Goal: Task Accomplishment & Management: Complete application form

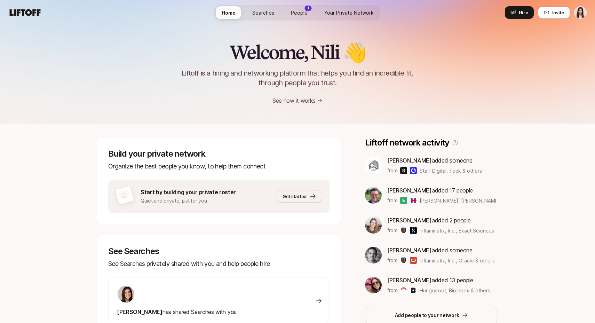
click at [299, 100] on link "See how it works" at bounding box center [294, 100] width 43 height 7
click at [520, 13] on span "Hire" at bounding box center [523, 12] width 9 height 7
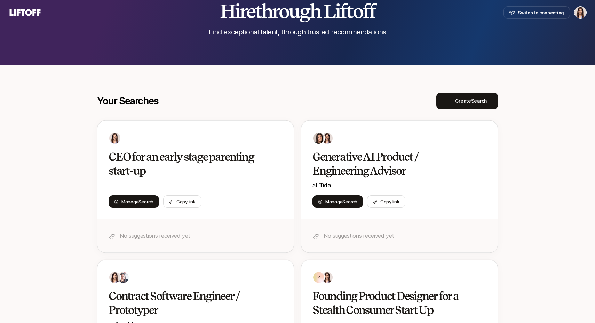
scroll to position [65, 0]
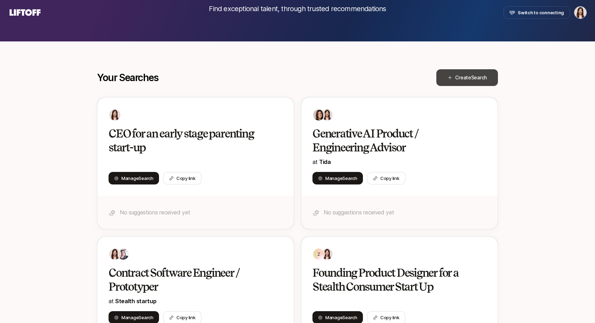
click at [472, 78] on span "Search" at bounding box center [479, 77] width 16 height 6
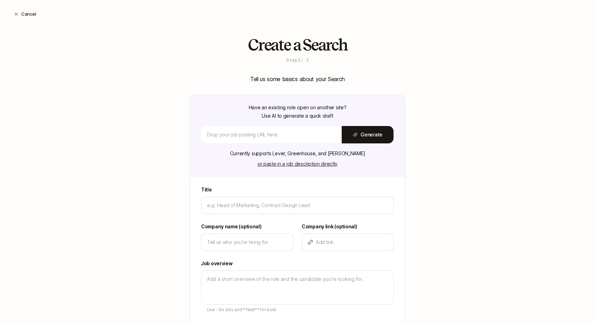
type textarea "x"
type input "F"
type textarea "x"
type input "Fo"
type textarea "x"
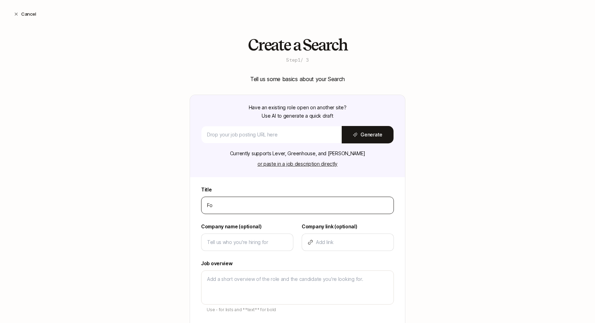
type input "Fou"
type textarea "x"
type input "Foun"
type textarea "x"
type input "Found"
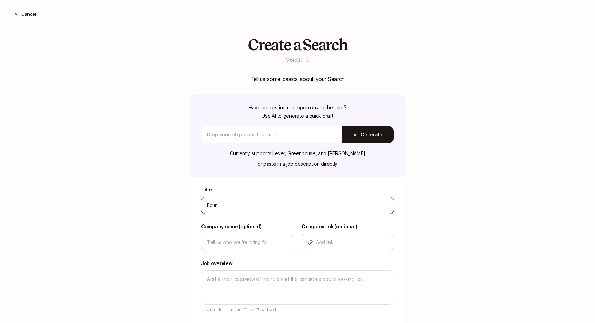
type textarea "x"
type input "Foundi"
type textarea "x"
type input "Foundin"
type textarea "x"
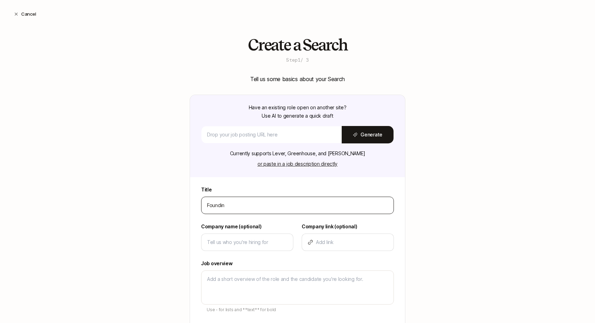
type input "Founding"
type textarea "x"
type input "Founding"
type textarea "x"
type input "Founding D"
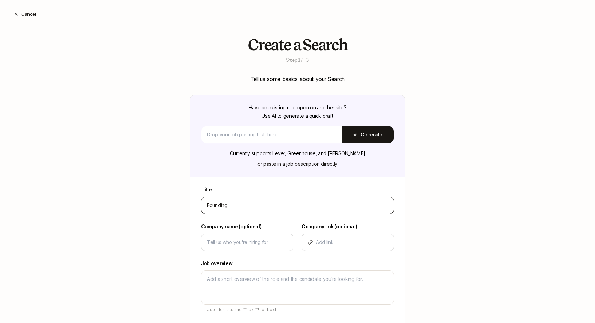
type textarea "x"
type input "Founding De"
type textarea "x"
type input "Founding Des"
type textarea "x"
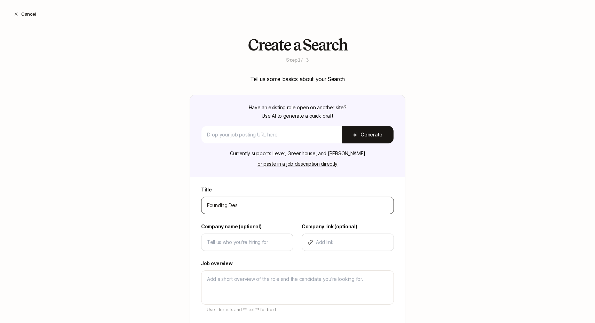
type input "Founding Desi"
type textarea "x"
type input "Founding Desig"
type textarea "x"
type input "Founding Design"
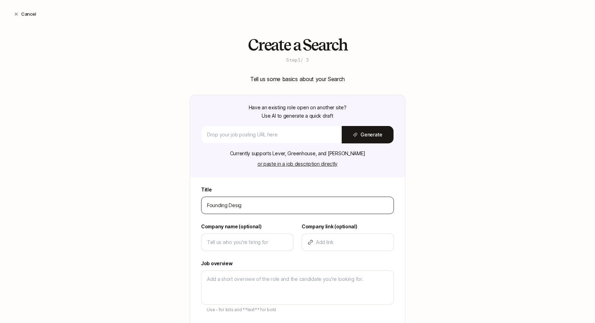
type textarea "x"
type input "Founding Designe"
type textarea "x"
type input "Founding Designer"
type textarea "x"
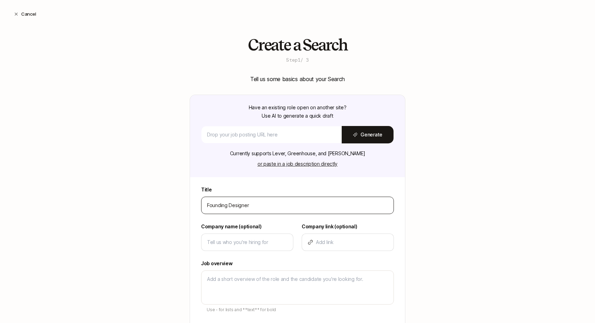
type input "Founding Designer"
type textarea "x"
type input "Founding Designer a"
type textarea "x"
type input "Founding Designer at"
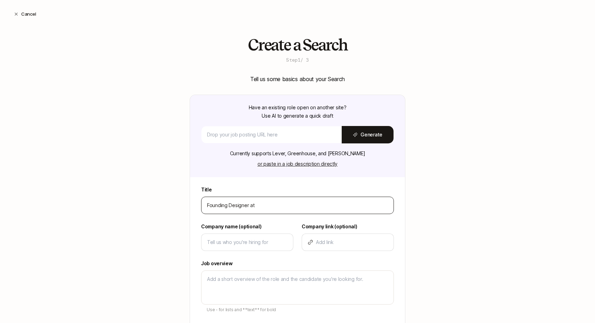
type textarea "x"
type input "Founding Designer at"
type textarea "x"
type input "Founding Designer at s"
type textarea "x"
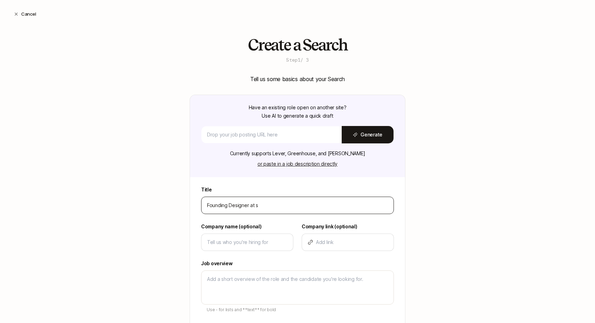
type input "Founding Designer at st"
type textarea "x"
type input "Founding Designer at [GEOGRAPHIC_DATA]"
type textarea "x"
type input "Founding Designer at st"
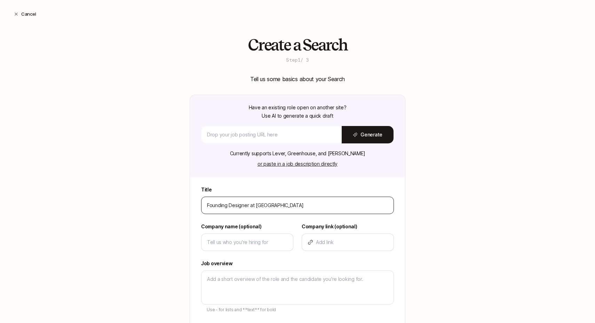
type textarea "x"
type input "Founding Designer at s"
type textarea "x"
type input "Founding Designer at"
type textarea "x"
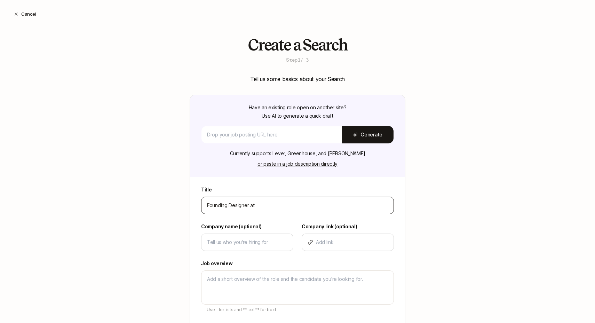
type input "Founding Designer at a"
type textarea "x"
type input "Founding Designer at a"
type textarea "x"
type input "Founding Designer at a s"
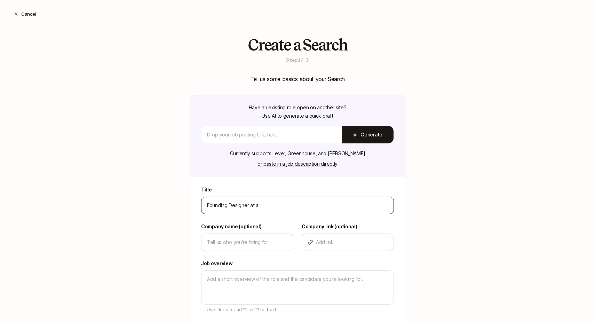
type textarea "x"
type input "Founding Designer at a st"
type textarea "x"
type input "Founding Designer at a ste"
type textarea "x"
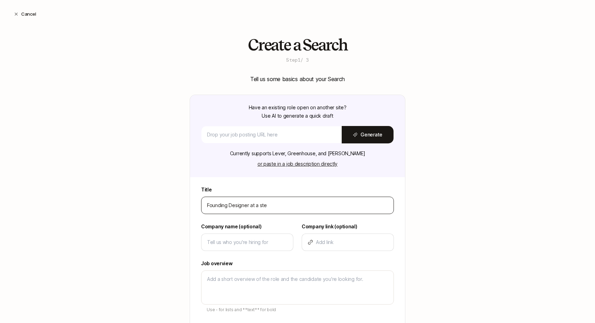
type input "Founding Designer at a stea"
type textarea "x"
type input "Founding Designer at a steal"
type textarea "x"
type input "Founding Designer at a stealt"
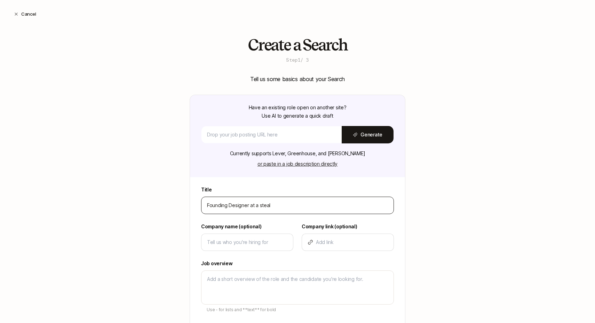
type textarea "x"
type input "Founding Designer at a stealth"
type textarea "x"
type input "Founding Designer at a stealth"
type textarea "x"
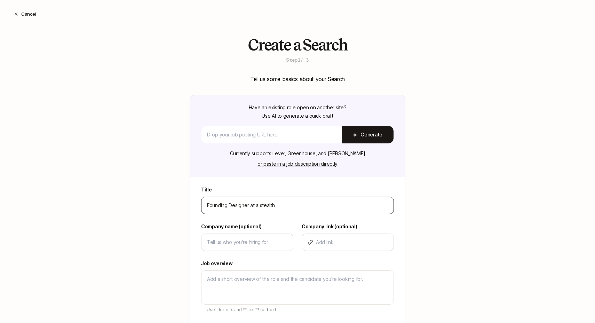
type input "Founding Designer at a stealth i"
type textarea "x"
type input "Founding Designer at a stealth in"
type textarea "x"
type input "Founding Designer at a stealth i"
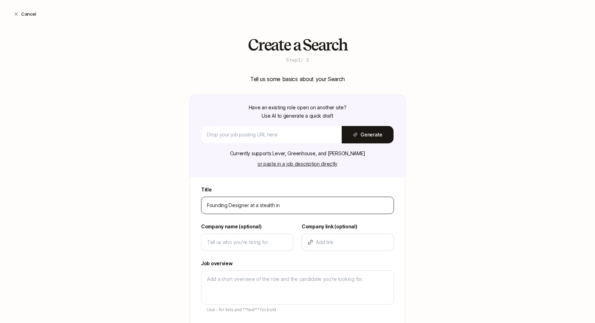
type textarea "x"
type input "Founding Designer at a stealth"
type textarea "x"
type input "Founding Designer at a stealth F"
type textarea "x"
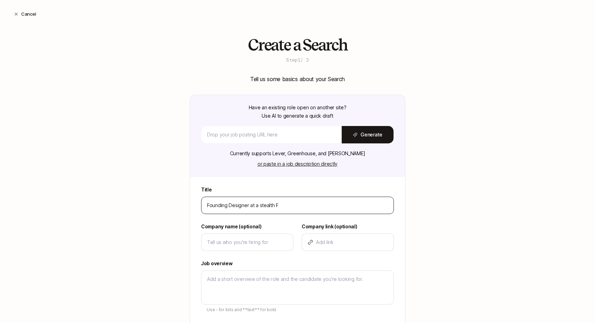
type input "Founding Designer at a stealth Fi"
type textarea "x"
type input "Founding Designer at a stealth Fin"
type textarea "x"
type input "Founding Designer at a stealth Fint"
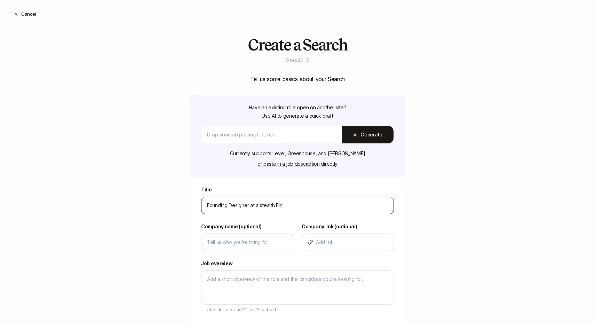
type textarea "x"
type input "Founding Designer at a stealth Finte"
type textarea "x"
type input "Founding Designer at a stealth Fintec"
type textarea "x"
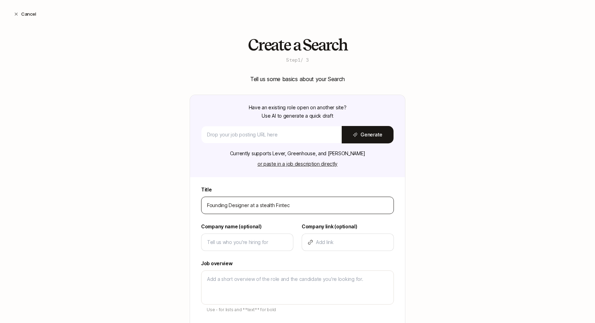
type input "Founding Designer at a stealth Fintech"
type textarea "x"
type input "Founding Designer at a stealth Fintech"
type textarea "x"
type input "Founding Designer at a stealth Fintech /"
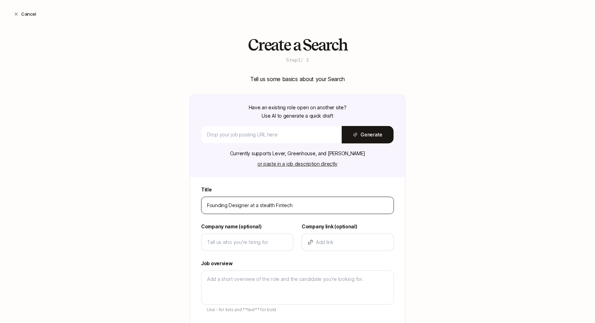
type textarea "x"
type input "Founding Designer at a stealth Fintech /"
type textarea "x"
type input "Founding Designer at a stealth Fintech / c"
type textarea "x"
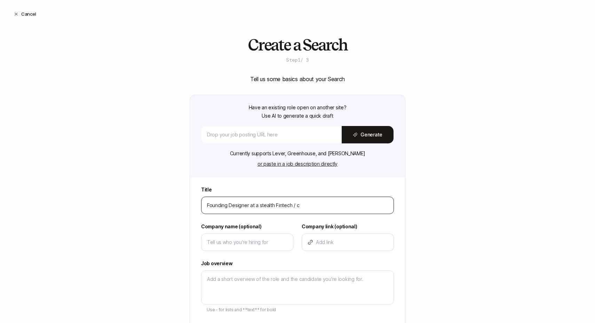
type input "Founding Designer at a stealth Fintech / cy"
type textarea "x"
type input "Founding Designer at a stealth Fintech / cyb"
type textarea "x"
type input "Founding Designer at a stealth Fintech / cybe"
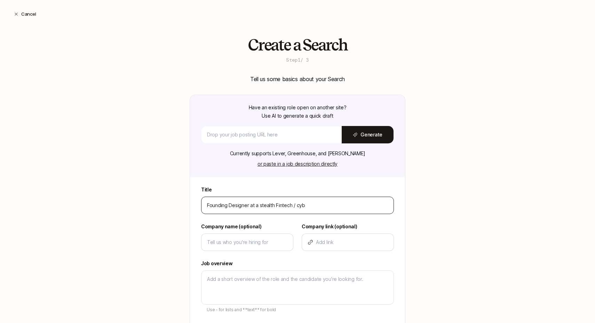
type textarea "x"
type input "Founding Designer at a stealth Fintech / cyber"
type textarea "x"
type input "Founding Designer at a stealth Fintech / cyber"
type textarea "x"
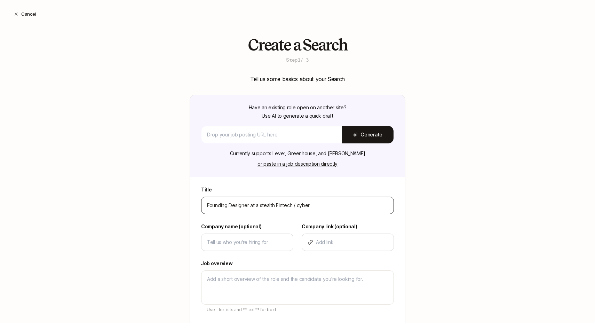
type input "Founding Designer at a stealth Fintech / cyber s"
type textarea "x"
type input "Founding Designer at a stealth Fintech / cyber st"
type textarea "x"
type input "Founding Designer at a stealth Fintech / cyber sta"
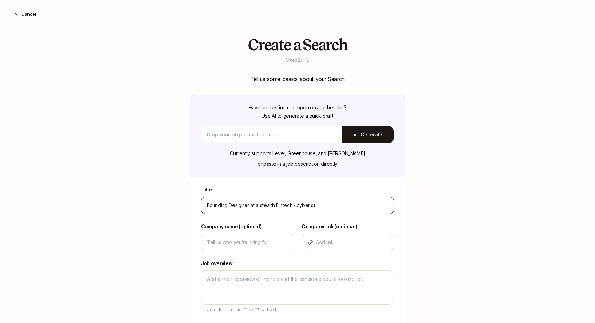
type textarea "x"
type input "Founding Designer at a stealth Fintech / cyber star"
type textarea "x"
type input "Founding Designer at a stealth Fintech / cyber start"
type textarea "x"
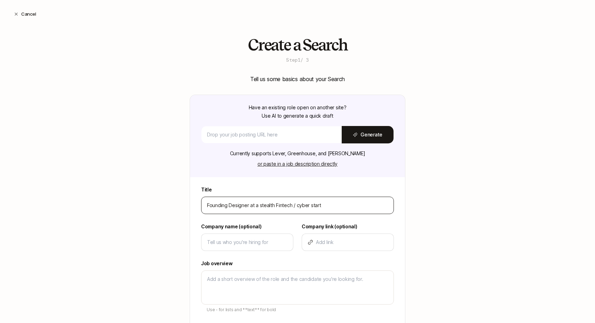
type input "Founding Designer at a stealth Fintech / cyber start"
type textarea "x"
type input "Founding Designer at a stealth Fintech / cyber start"
type textarea "x"
type input "Founding Designer at a stealth Fintech / cyber start-"
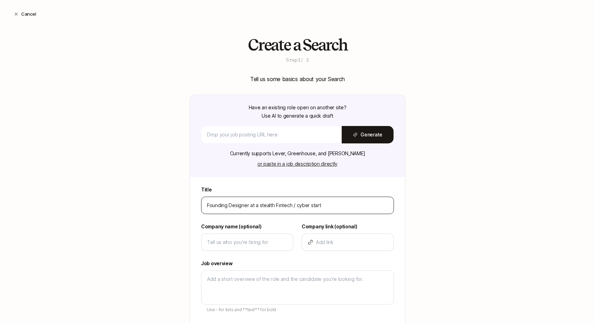
type textarea "x"
type input "Founding Designer at a stealth Fintech / cyber start-u"
type textarea "x"
type input "Founding Designer at a stealth Fintech / cyber start-up"
type textarea "x"
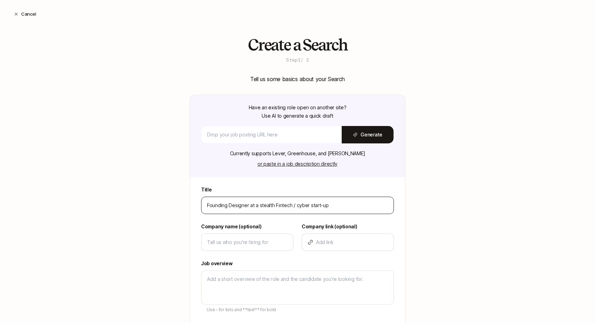
type input "Founding Designer at a stealth Fintech / cyber start-up:"
type textarea "x"
type input "Founding Designer at a stealth Fintech / cyber start-up"
type textarea "x"
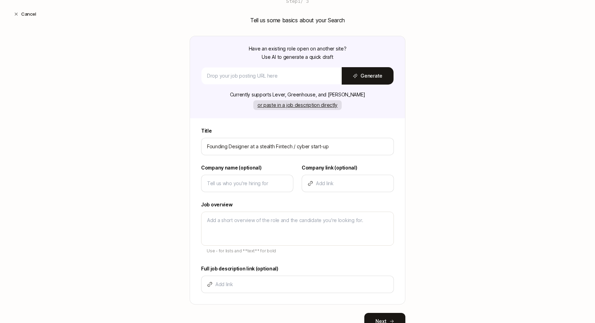
scroll to position [73, 0]
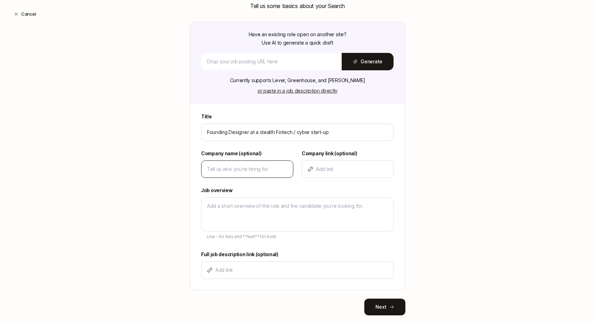
type input "Founding Designer at a stealth Fintech / cyber start-up"
click at [249, 168] on input at bounding box center [247, 169] width 80 height 8
type input "C"
type textarea "x"
type input "Ch"
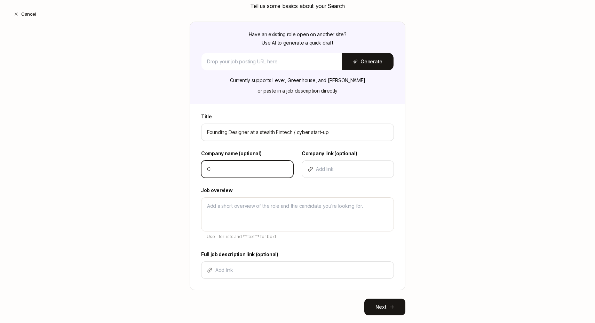
type textarea "x"
type input "Cha"
type textarea "x"
type input "Char"
type textarea "x"
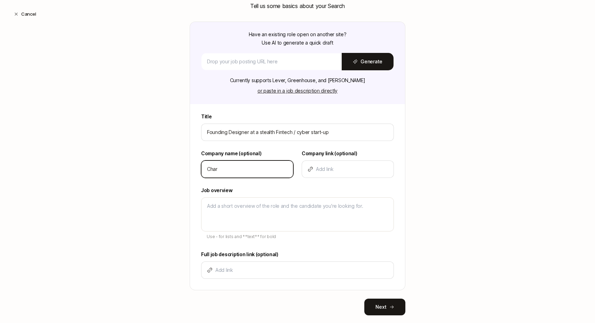
type input "Charm"
type textarea "x"
type input "Charm"
type textarea "x"
type input "Charm S"
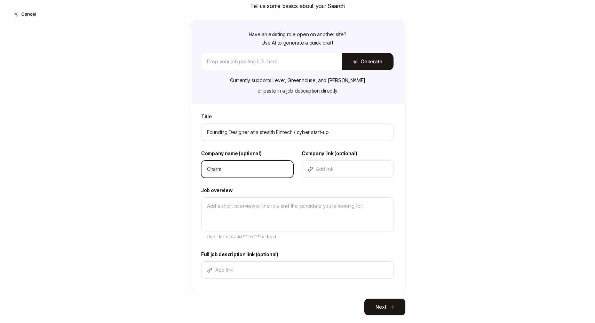
type textarea "x"
type input "Charm Se"
type textarea "x"
type input "Charm Sec"
type textarea "x"
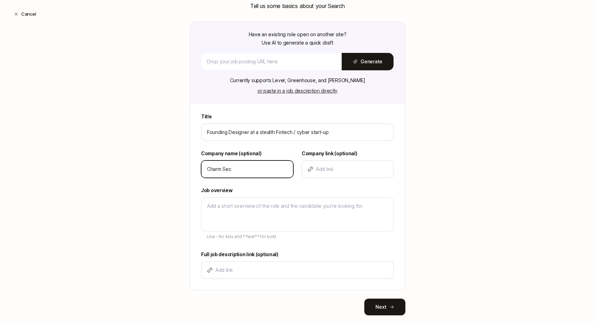
type input "Charm Secu"
type textarea "x"
type input "Charm Secut"
type textarea "x"
type input "Charm Secuti"
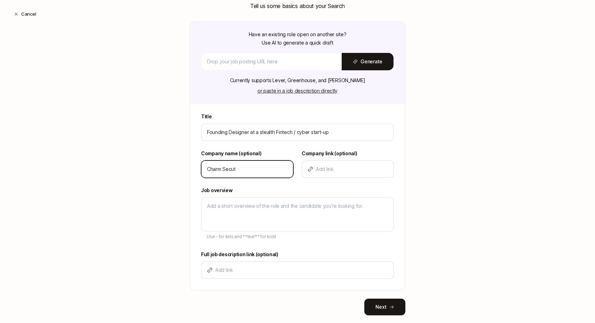
type textarea "x"
type input "Charm Secutir"
type textarea "x"
type input "Charm Secutiry"
type textarea "x"
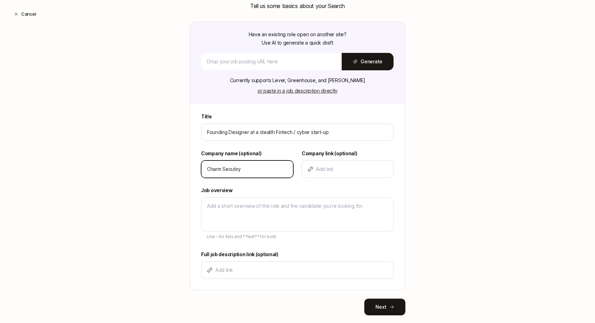
type input "Charm Secutir"
type textarea "x"
type input "Charm Secuti"
type textarea "x"
type input "Charm Secut"
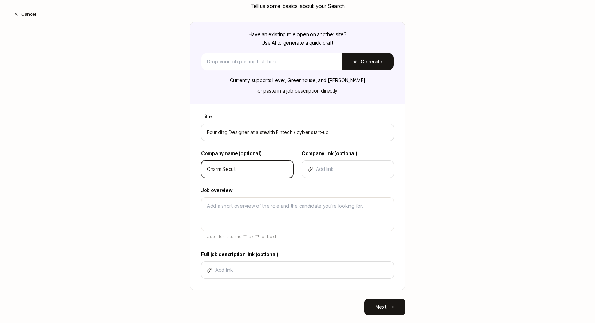
type textarea "x"
type input "Charm Secu"
type textarea "x"
type input "Charm Sec"
type textarea "x"
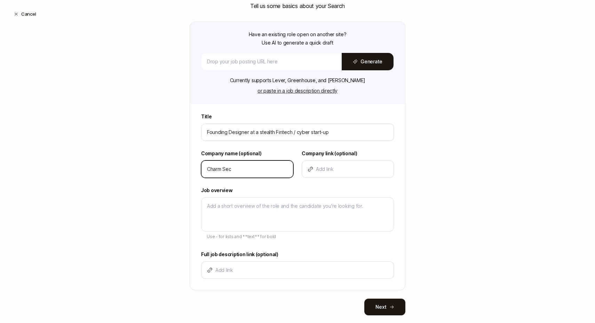
type input "Charm Se"
type textarea "x"
type input "Charm S"
type textarea "x"
type input "Charm"
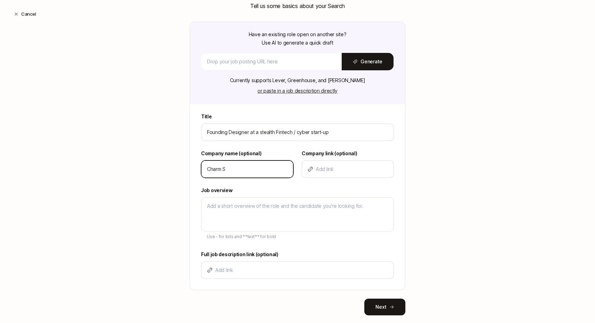
type textarea "x"
type input "Charm"
type textarea "x"
type input "Charm"
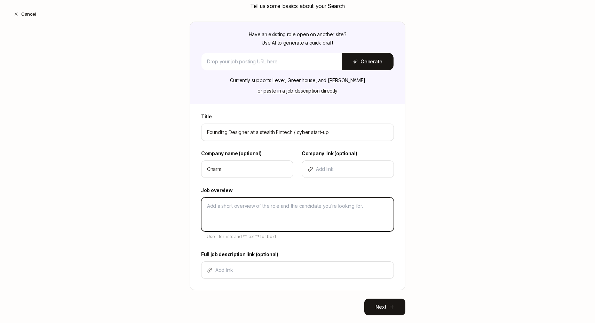
click at [254, 210] on textarea at bounding box center [297, 214] width 193 height 34
type textarea "h"
type textarea "x"
type textarea "hק"
type textarea "x"
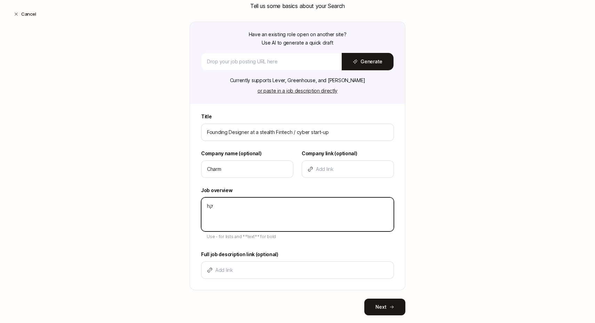
type textarea "hקך"
type textarea "x"
type textarea "hקךפ"
type textarea "x"
type textarea "hקך"
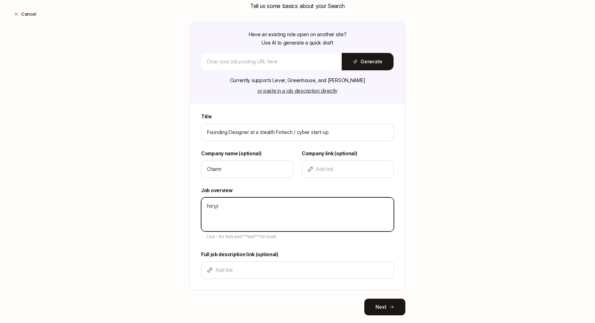
type textarea "x"
type textarea "hק"
type textarea "x"
type textarea "h"
click at [293, 207] on textarea "Financial scams are at a record high, causing vulnerable people" at bounding box center [297, 214] width 193 height 34
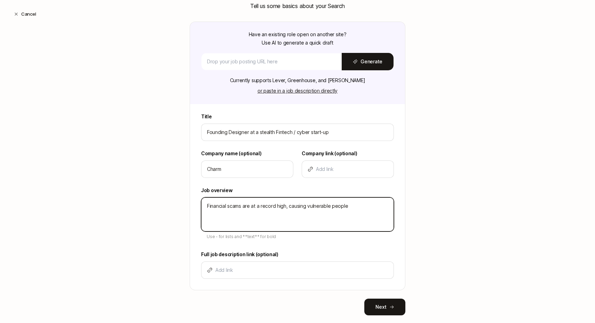
click at [293, 207] on textarea "Financial scams are at a record high, causing vulnerable people" at bounding box center [297, 214] width 193 height 34
click at [290, 206] on textarea "Financial scams are at a record high, causing vulnerable people" at bounding box center [297, 214] width 193 height 34
click at [320, 207] on textarea "Financial scams are at a record high, leading to horrible financial and emotion…" at bounding box center [297, 214] width 193 height 34
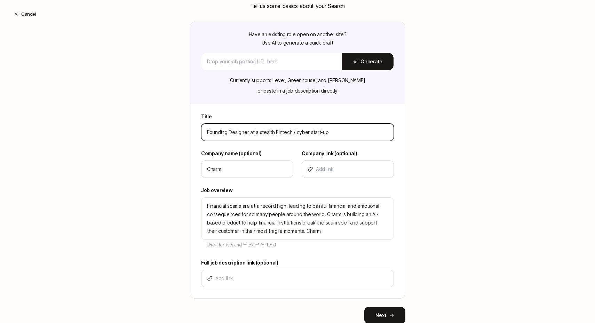
click at [223, 132] on input "Founding Designer at a stealth Fintech / cyber start-up" at bounding box center [297, 132] width 181 height 8
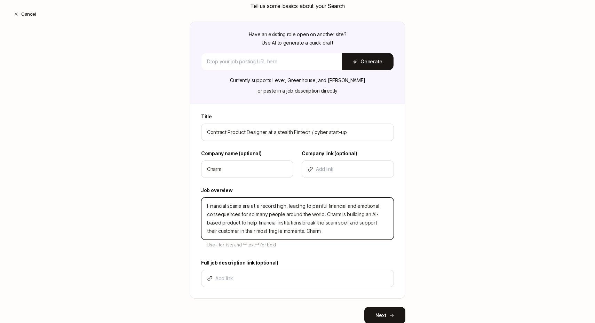
click at [326, 234] on textarea "Financial scams are at a record high, leading to painful financial and emotiona…" at bounding box center [297, 218] width 193 height 42
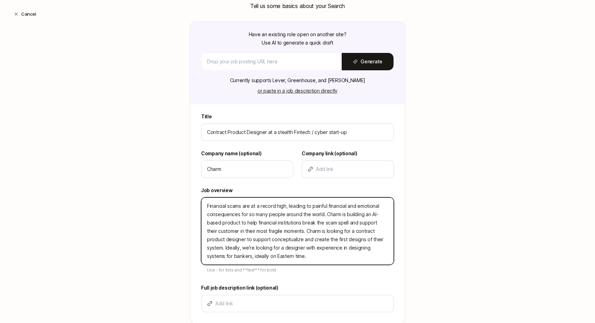
click at [235, 256] on textarea "Financial scams are at a record high, leading to painful financial and emotiona…" at bounding box center [297, 231] width 193 height 68
click at [226, 258] on textarea "Financial scams are at a record high, leading to painful financial and emotiona…" at bounding box center [297, 231] width 193 height 68
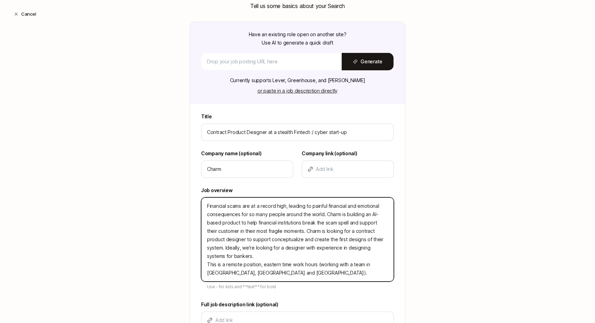
click at [261, 264] on textarea "Financial scams are at a record high, leading to painful financial and emotiona…" at bounding box center [297, 239] width 193 height 84
click at [319, 262] on textarea "Financial scams are at a record high, leading to painful financial and emotiona…" at bounding box center [297, 239] width 193 height 84
click at [317, 265] on textarea "Financial scams are at a record high, leading to painful financial and emotiona…" at bounding box center [297, 239] width 193 height 84
drag, startPoint x: 339, startPoint y: 265, endPoint x: 347, endPoint y: 268, distance: 8.8
click at [347, 268] on textarea "Financial scams are at a record high, leading to painful financial and emotiona…" at bounding box center [297, 239] width 193 height 84
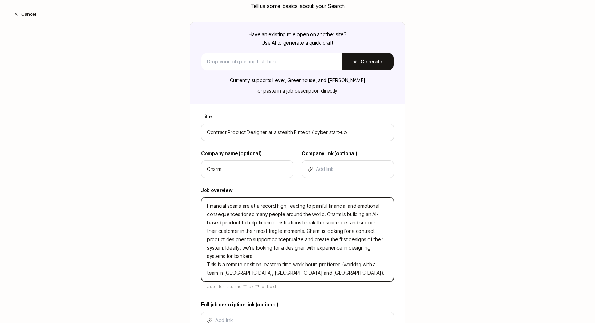
drag, startPoint x: 342, startPoint y: 265, endPoint x: 252, endPoint y: 274, distance: 90.6
click at [252, 274] on textarea "Financial scams are at a record high, leading to painful financial and emotiona…" at bounding box center [297, 239] width 193 height 84
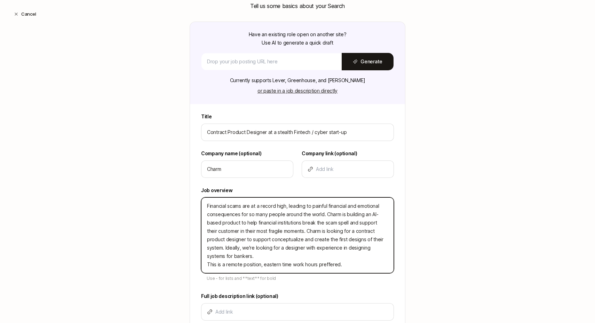
click at [259, 265] on textarea "Financial scams are at a record high, leading to painful financial and emotiona…" at bounding box center [297, 235] width 193 height 76
paste textarea "(working with a team in [GEOGRAPHIC_DATA], [GEOGRAPHIC_DATA] and [GEOGRAPHIC_DA…"
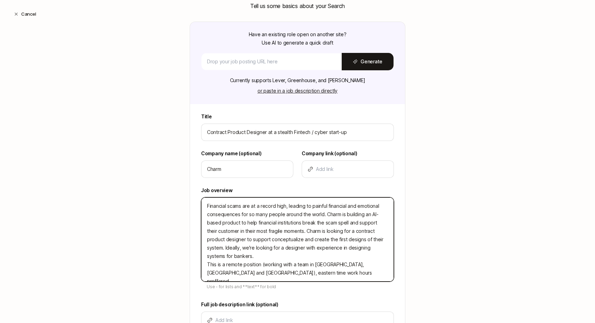
click at [288, 272] on textarea "Financial scams are at a record high, leading to painful financial and emotiona…" at bounding box center [297, 239] width 193 height 84
click at [251, 275] on textarea "Financial scams are at a record high, leading to painful financial and emotiona…" at bounding box center [297, 239] width 193 height 84
click at [280, 256] on textarea "Financial scams are at a record high, leading to painful financial and emotiona…" at bounding box center [297, 239] width 193 height 84
click at [299, 232] on textarea "Financial scams are at a record high, leading to painful financial and emotiona…" at bounding box center [297, 239] width 193 height 84
click at [299, 246] on textarea "Financial scams are at a record high, leading to painful financial and emotiona…" at bounding box center [297, 239] width 193 height 84
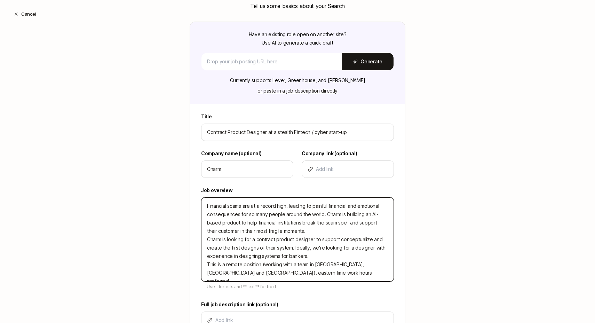
click at [295, 247] on textarea "Financial scams are at a record high, leading to painful financial and emotiona…" at bounding box center [297, 239] width 193 height 84
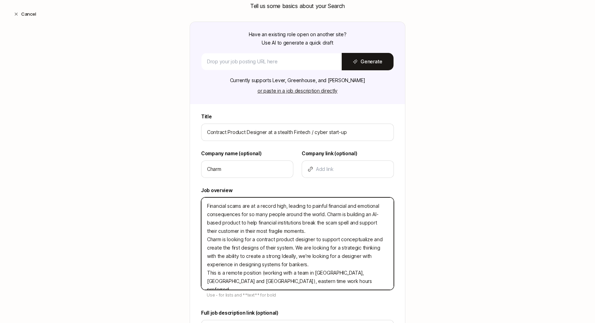
click at [381, 248] on textarea "Financial scams are at a record high, leading to painful financial and emotiona…" at bounding box center [297, 243] width 193 height 93
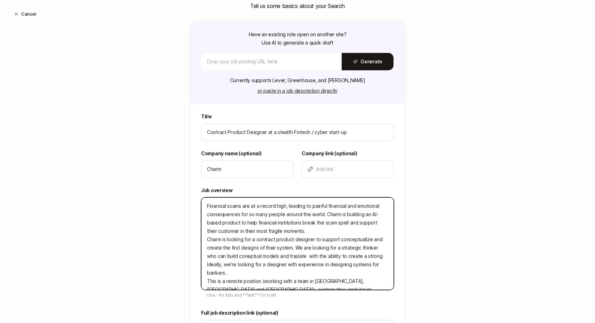
click at [245, 255] on textarea "Financial scams are at a record high, leading to painful financial and emotiona…" at bounding box center [297, 243] width 193 height 93
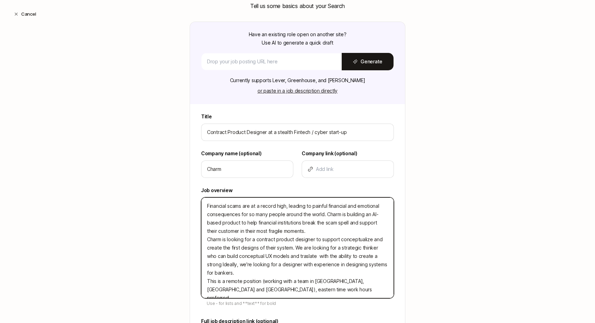
click at [299, 254] on textarea "Financial scams are at a record high, leading to painful financial and emotiona…" at bounding box center [297, 247] width 193 height 101
click at [302, 257] on textarea "Financial scams are at a record high, leading to painful financial and emotiona…" at bounding box center [297, 247] width 193 height 101
click at [297, 256] on textarea "Financial scams are at a record high, leading to painful financial and emotiona…" at bounding box center [297, 247] width 193 height 101
click at [334, 257] on textarea "Financial scams are at a record high, leading to painful financial and emotiona…" at bounding box center [297, 247] width 193 height 101
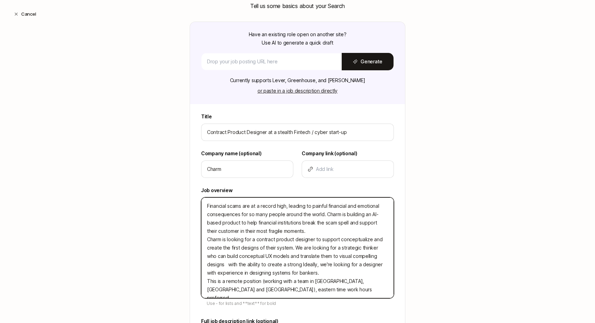
click at [339, 258] on textarea "Financial scams are at a record high, leading to painful financial and emotiona…" at bounding box center [297, 247] width 193 height 101
click at [335, 265] on textarea "Financial scams are at a record high, leading to painful financial and emotiona…" at bounding box center [297, 247] width 193 height 101
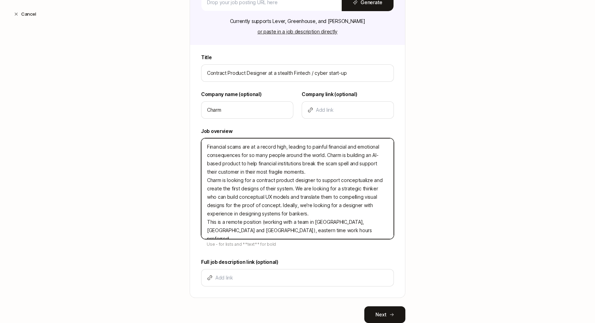
scroll to position [155, 0]
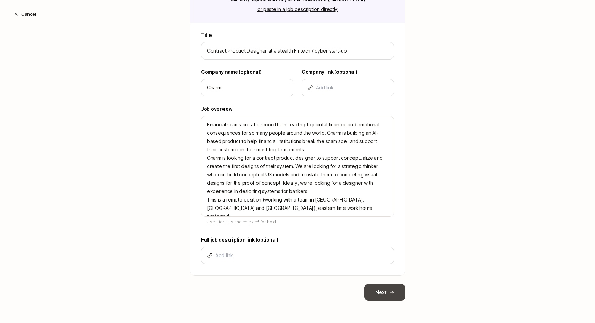
click at [374, 297] on button "Next" at bounding box center [384, 292] width 41 height 17
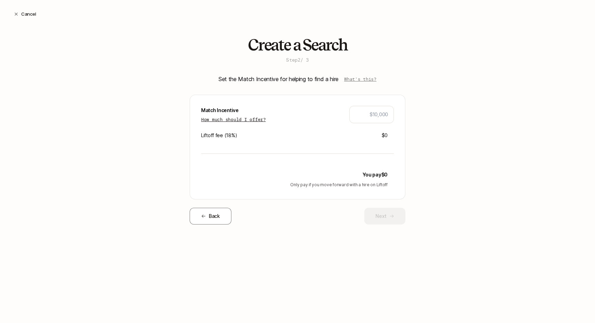
click at [251, 121] on p "How much should I offer?" at bounding box center [233, 119] width 65 height 7
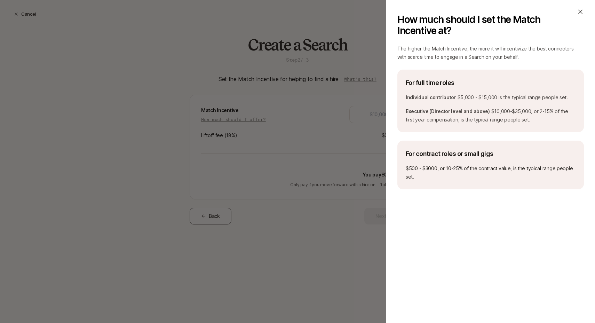
click at [579, 11] on icon at bounding box center [580, 12] width 5 height 5
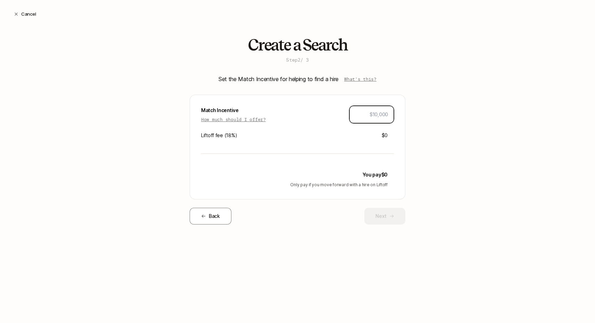
click at [375, 118] on input "text" at bounding box center [371, 114] width 33 height 8
click at [394, 217] on button "Next" at bounding box center [384, 216] width 41 height 17
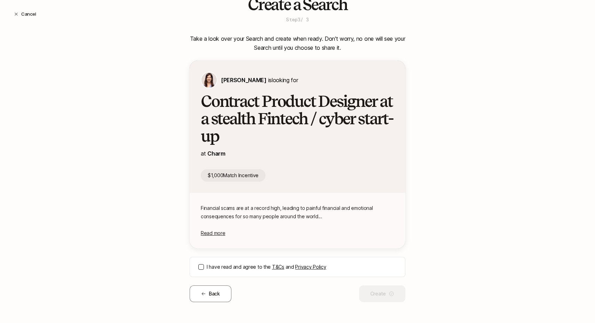
scroll to position [42, 0]
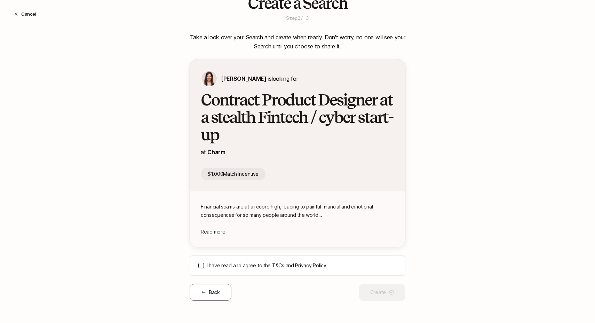
click at [200, 265] on button "I have read and agree to the T&Cs and Privacy Policy" at bounding box center [201, 266] width 6 height 6
click at [374, 295] on button "Create" at bounding box center [382, 292] width 46 height 17
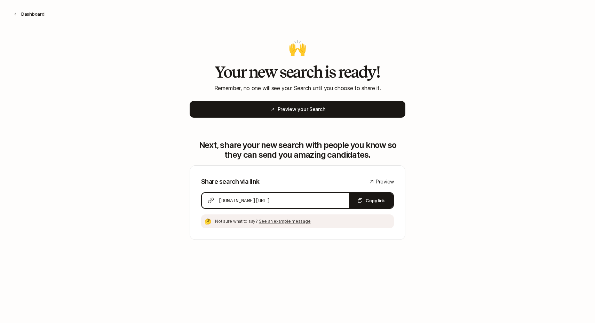
scroll to position [0, 0]
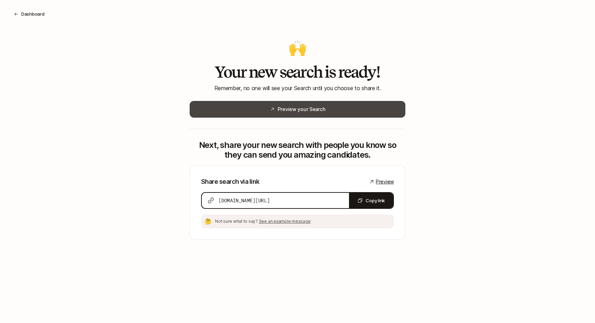
click at [337, 114] on button "Preview your Search" at bounding box center [298, 109] width 216 height 17
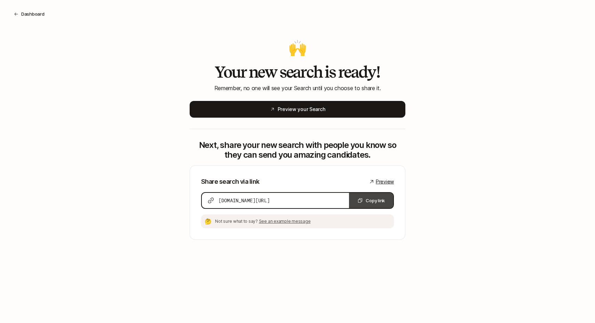
click at [363, 204] on button "Copy link" at bounding box center [371, 200] width 44 height 15
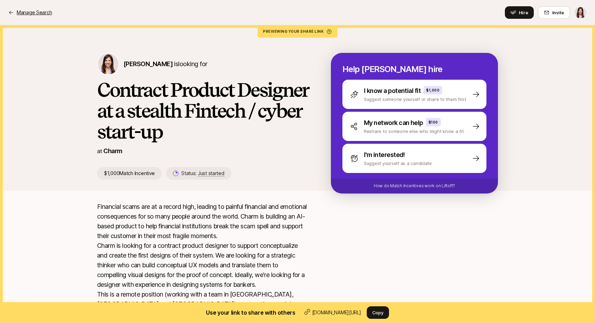
click at [30, 10] on p "Manage Search" at bounding box center [34, 12] width 35 height 8
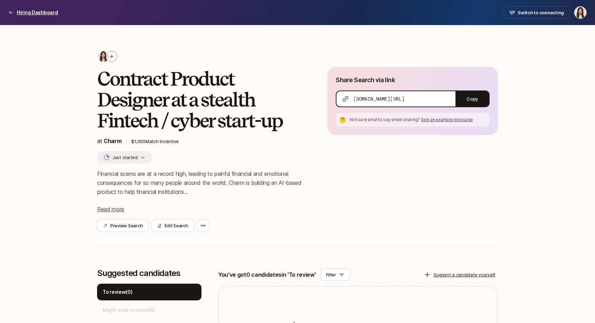
click at [34, 14] on p "Hiring Dashboard" at bounding box center [37, 12] width 41 height 8
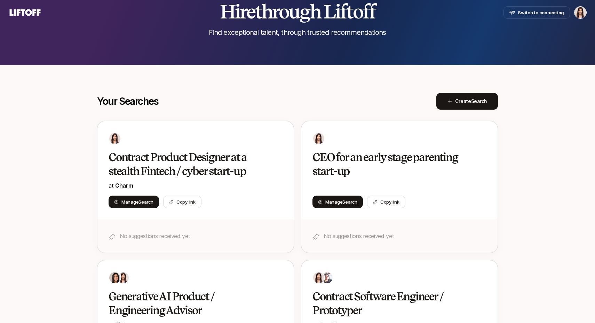
scroll to position [44, 0]
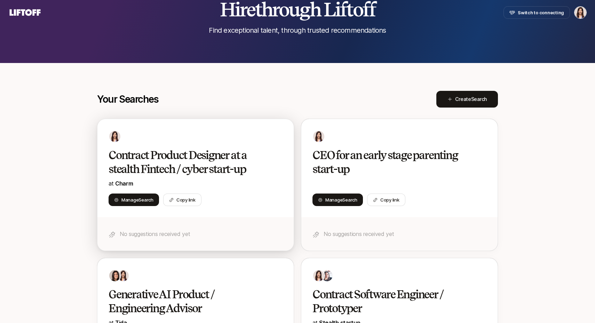
click at [189, 157] on h2 "Contract Product Designer at a stealth Fintech / cyber start-up" at bounding box center [188, 162] width 159 height 28
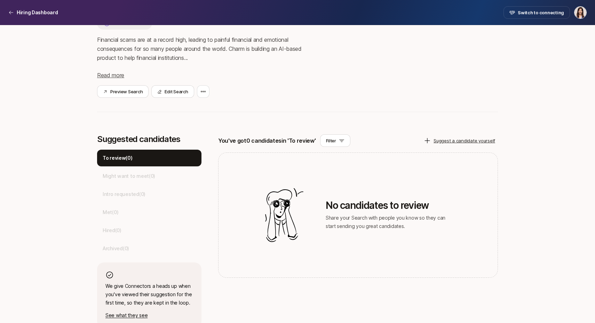
scroll to position [140, 0]
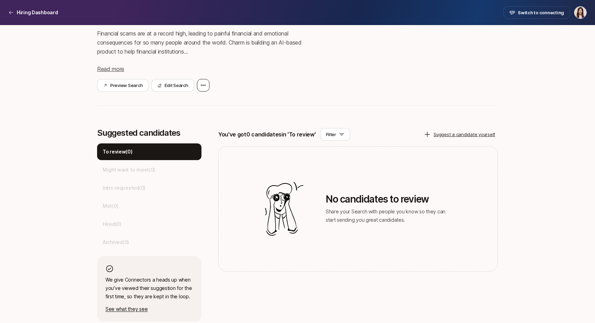
click at [202, 86] on icon at bounding box center [203, 85] width 6 height 6
click at [197, 139] on div "Manage collaborators" at bounding box center [171, 142] width 77 height 19
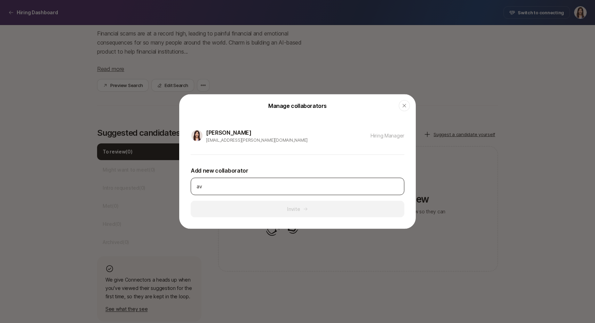
type input "a"
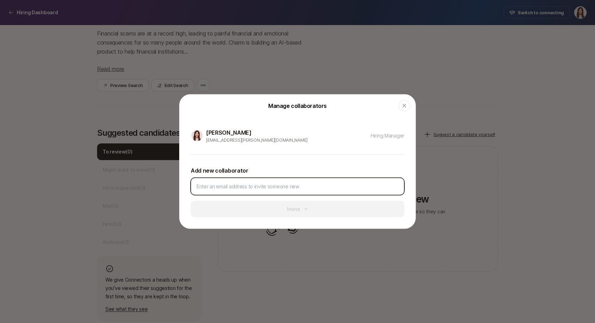
paste input "avichai.ben@charmsecurity.com"
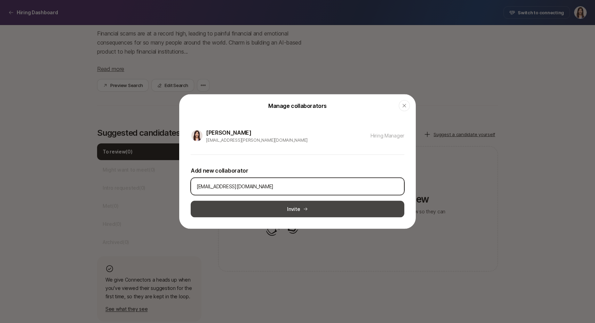
type input "avichai.ben@charmsecurity.com"
click at [301, 214] on button "Invite" at bounding box center [298, 209] width 214 height 17
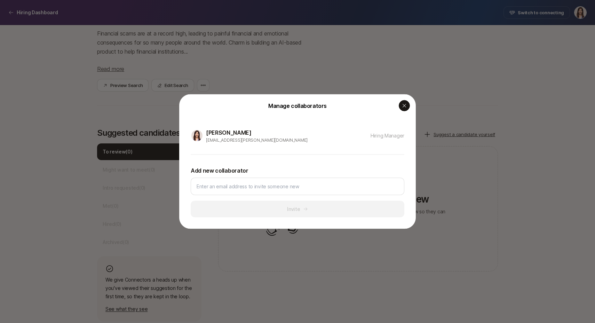
click at [405, 104] on icon "button" at bounding box center [404, 105] width 3 height 3
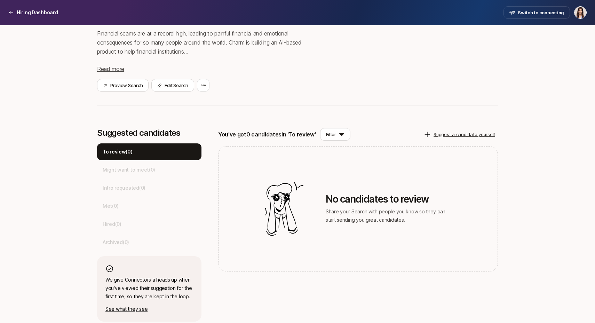
click at [371, 90] on div "Share Search via link app.liftoff.xyz/s/TyJLfb Copy 🤔 Not sure what to say when…" at bounding box center [413, 9] width 171 height 165
